Goal: Transaction & Acquisition: Purchase product/service

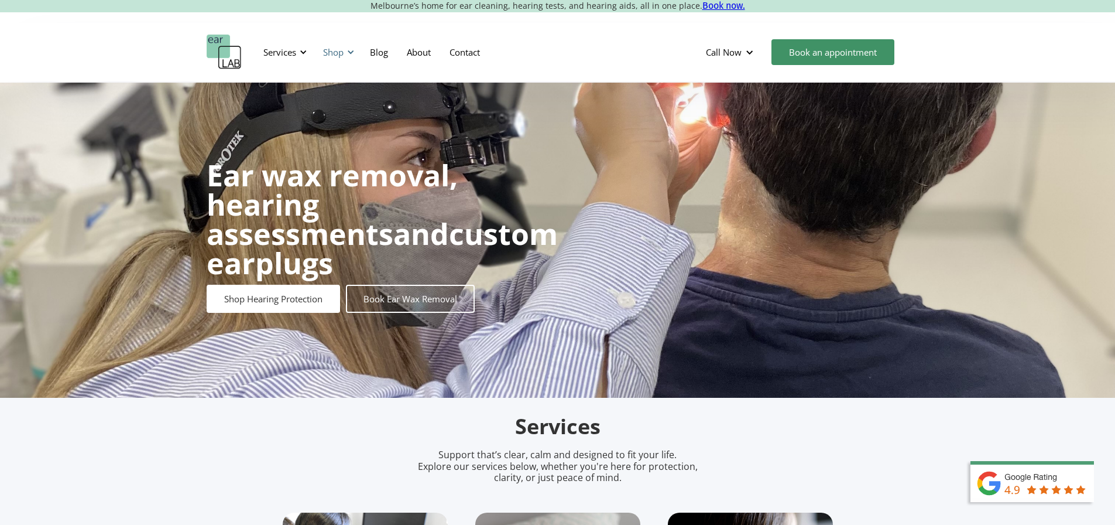
click at [341, 49] on div "Shop" at bounding box center [333, 52] width 20 height 12
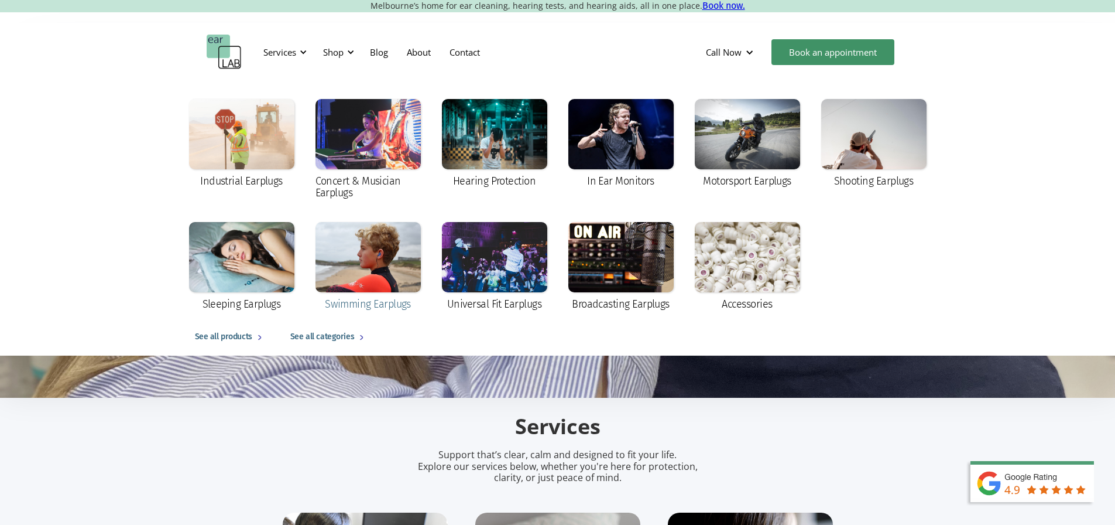
click at [361, 304] on div "Swimming Earplugs" at bounding box center [368, 304] width 86 height 12
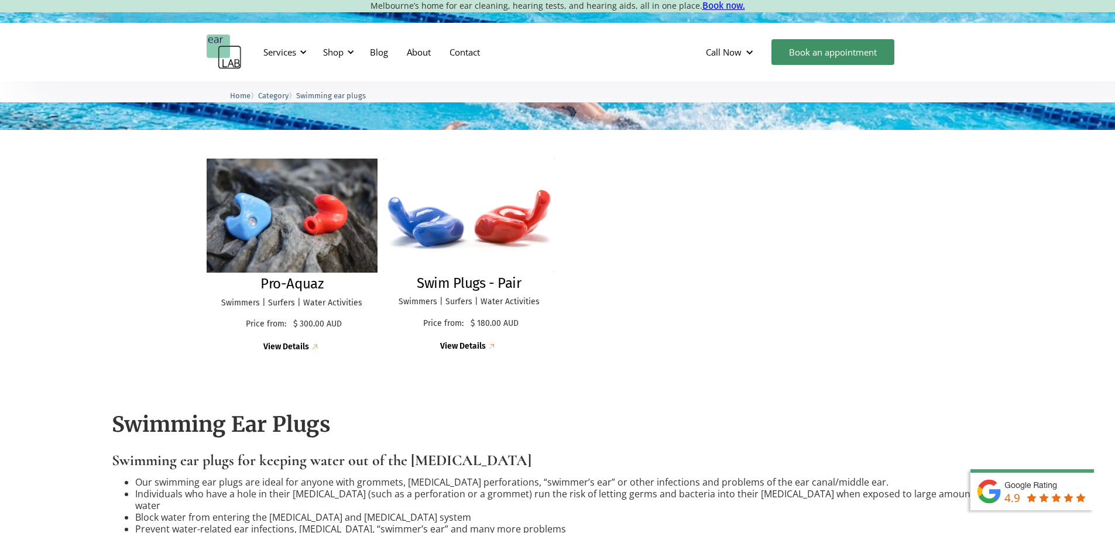
scroll to position [249, 0]
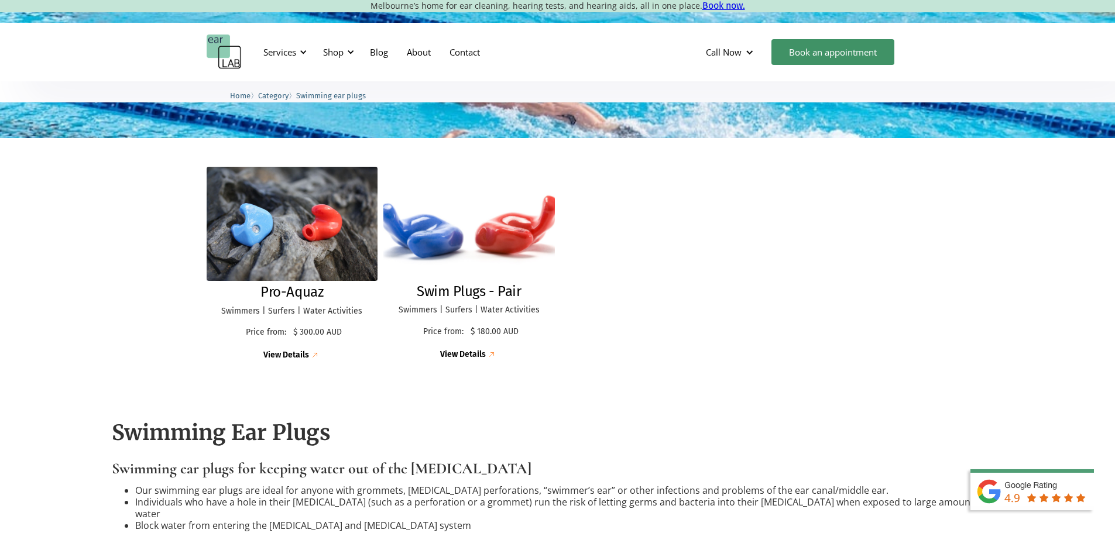
click at [490, 300] on h2 "Swim Plugs - Pair" at bounding box center [469, 291] width 104 height 17
